Goal: Find specific page/section: Find specific page/section

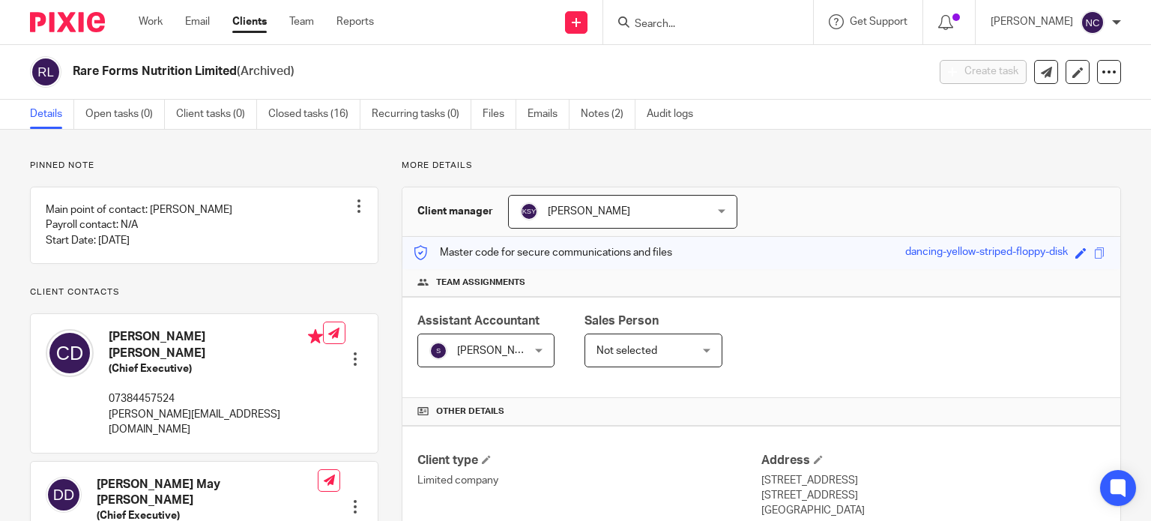
click at [726, 26] on input "Search" at bounding box center [700, 24] width 135 height 13
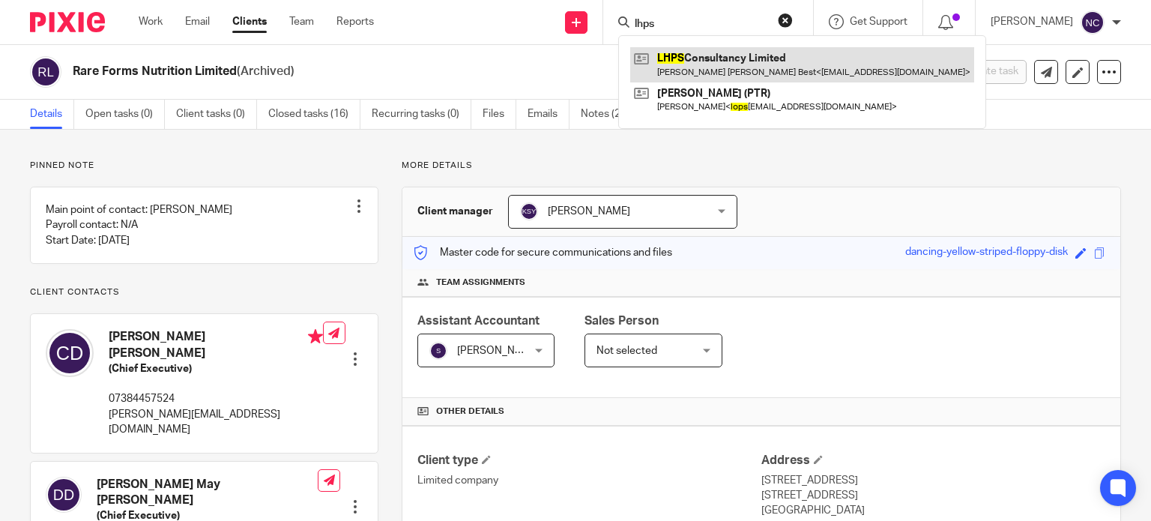
type input "lhps"
click at [712, 64] on link at bounding box center [802, 64] width 344 height 34
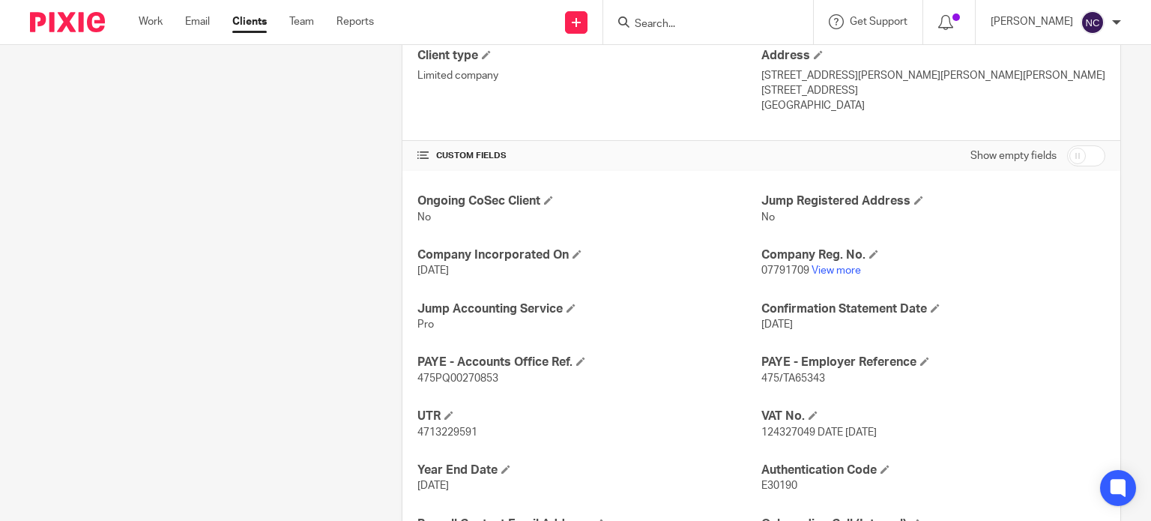
scroll to position [467, 0]
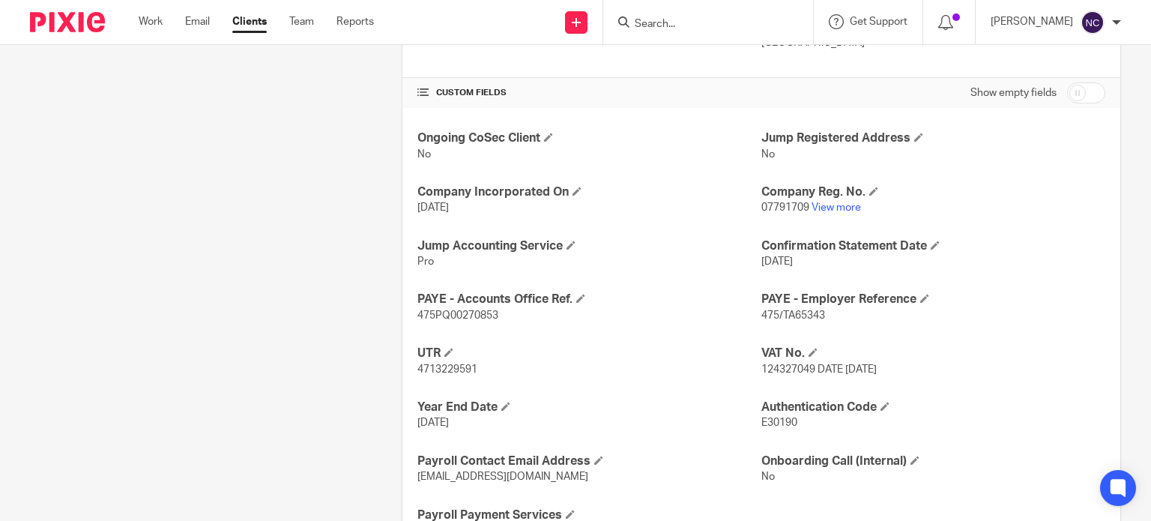
click at [451, 364] on span "4713229591" at bounding box center [447, 369] width 60 height 10
copy span "4713229591"
paste input "Moi Talo Limited"
click at [724, 24] on input "Moi Talo Limited" at bounding box center [700, 24] width 135 height 13
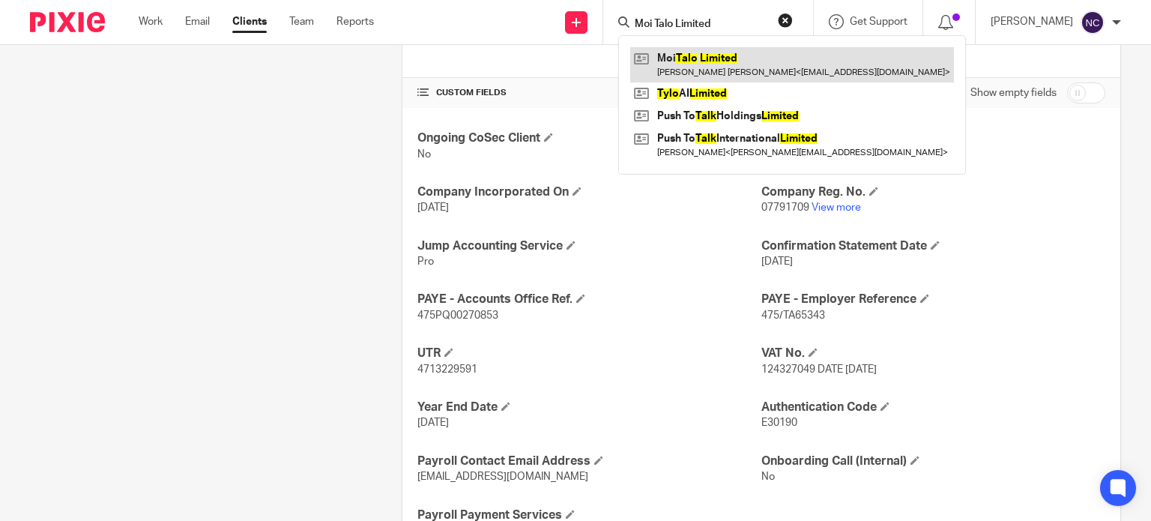
type input "Moi Talo Limited"
click at [688, 71] on link at bounding box center [792, 64] width 324 height 34
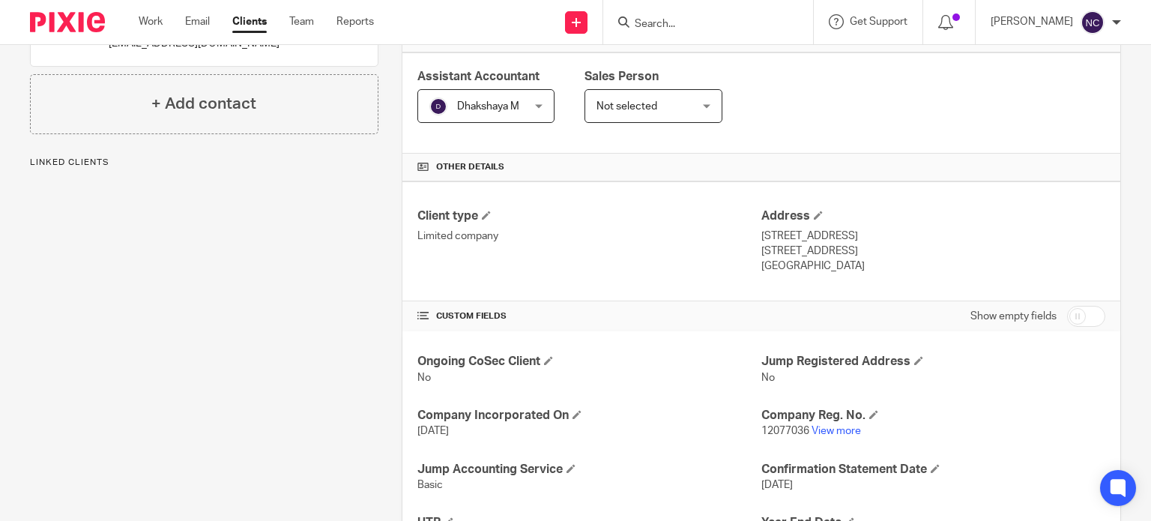
scroll to position [246, 0]
click at [835, 424] on link "View more" at bounding box center [835, 429] width 49 height 10
